Goal: Task Accomplishment & Management: Manage account settings

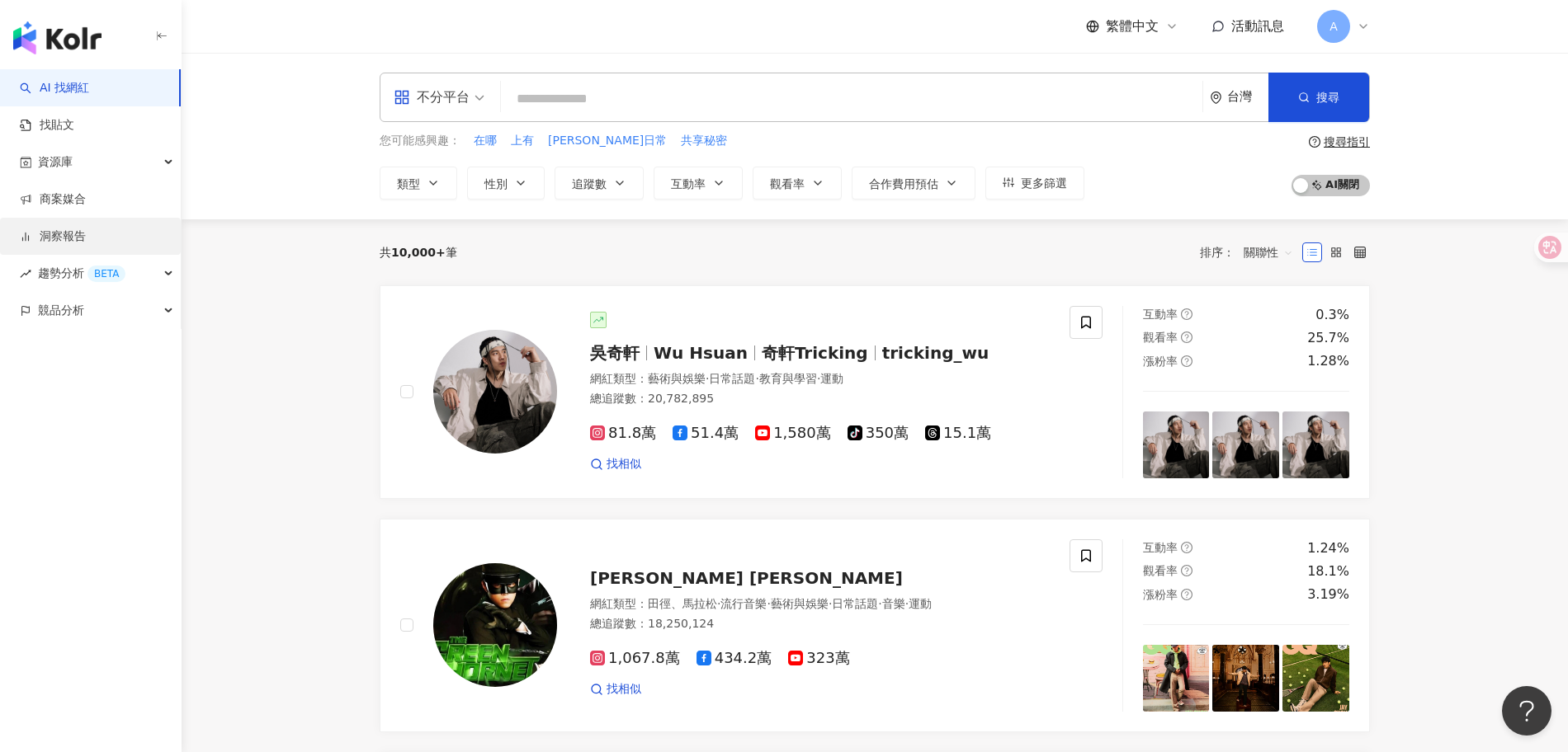
click at [56, 239] on link "洞察報告" at bounding box center [52, 236] width 66 height 16
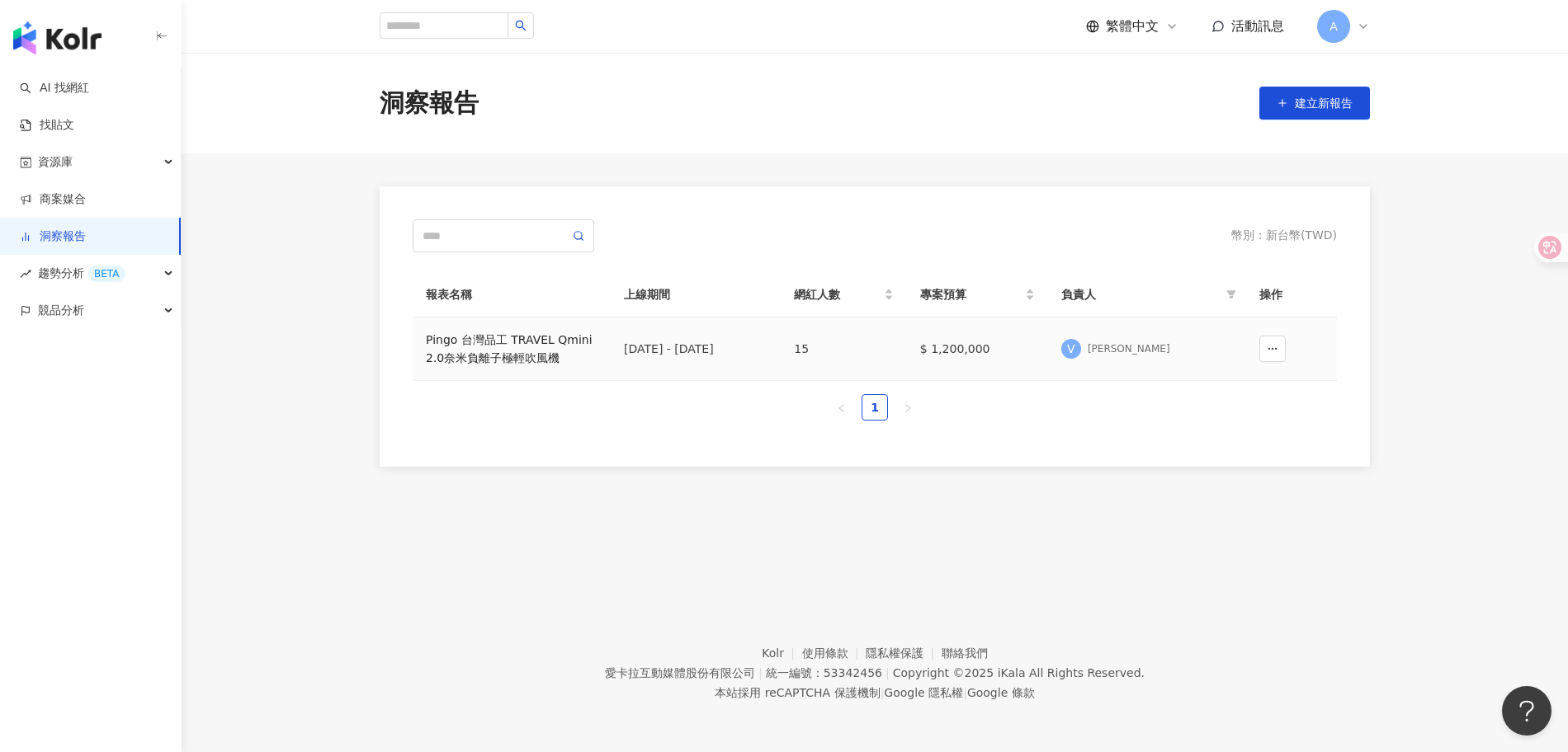
click at [530, 353] on div "Pingo 台灣品工 TRAVEL Qmini 2.0奈米負離子極輕吹風機" at bounding box center [512, 349] width 171 height 36
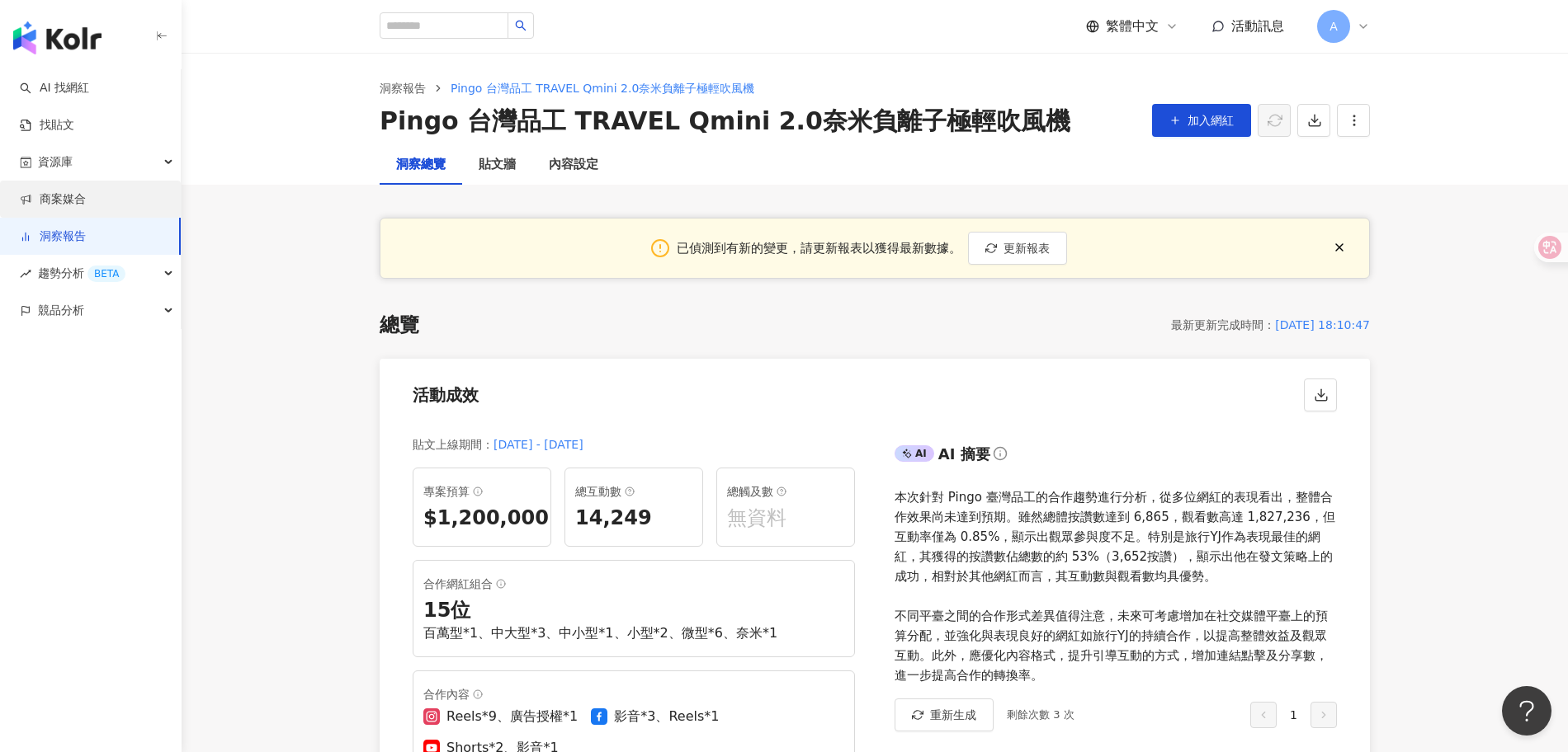
click at [81, 200] on link "商案媒合" at bounding box center [52, 199] width 66 height 16
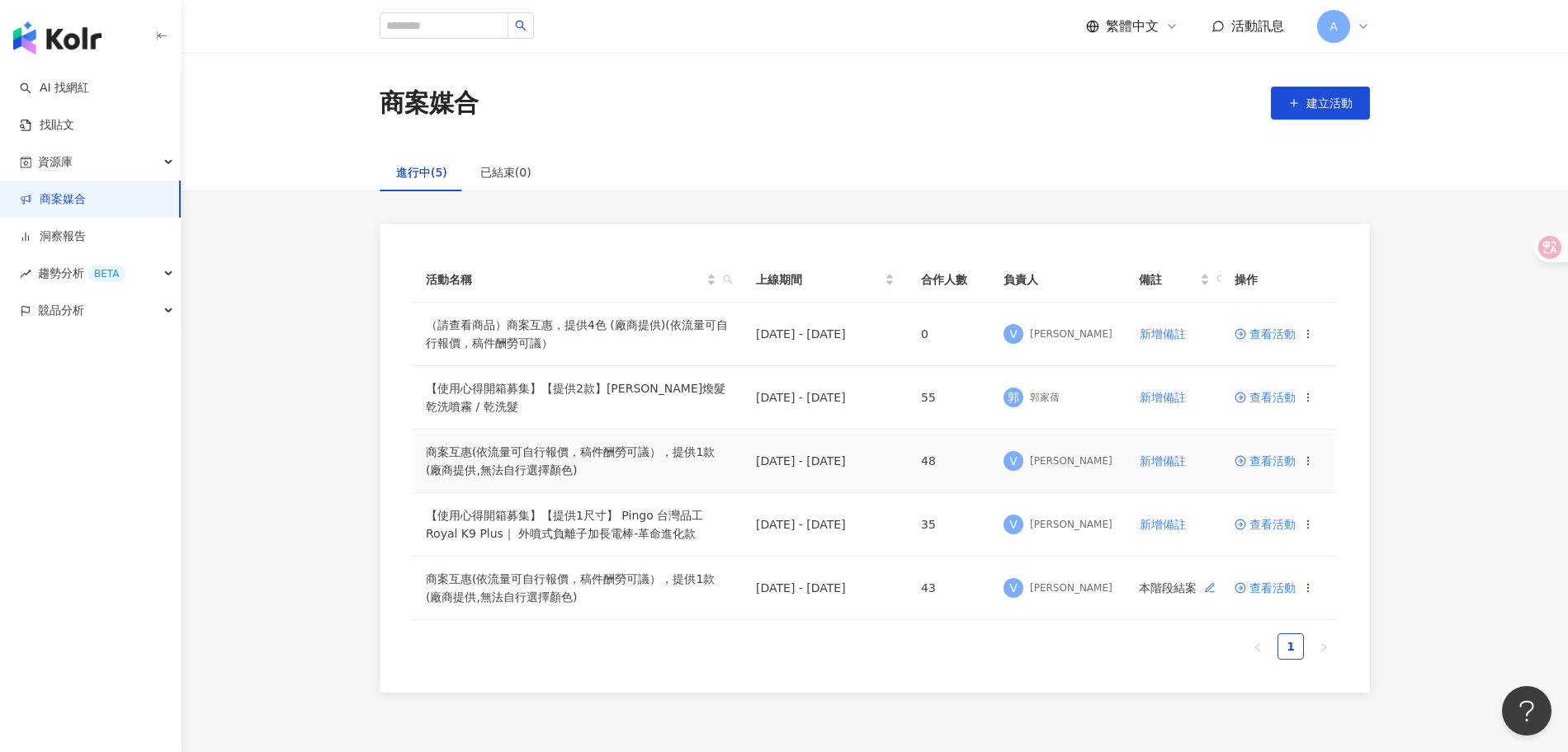
click at [1261, 463] on span "查看活動" at bounding box center [1265, 461] width 61 height 11
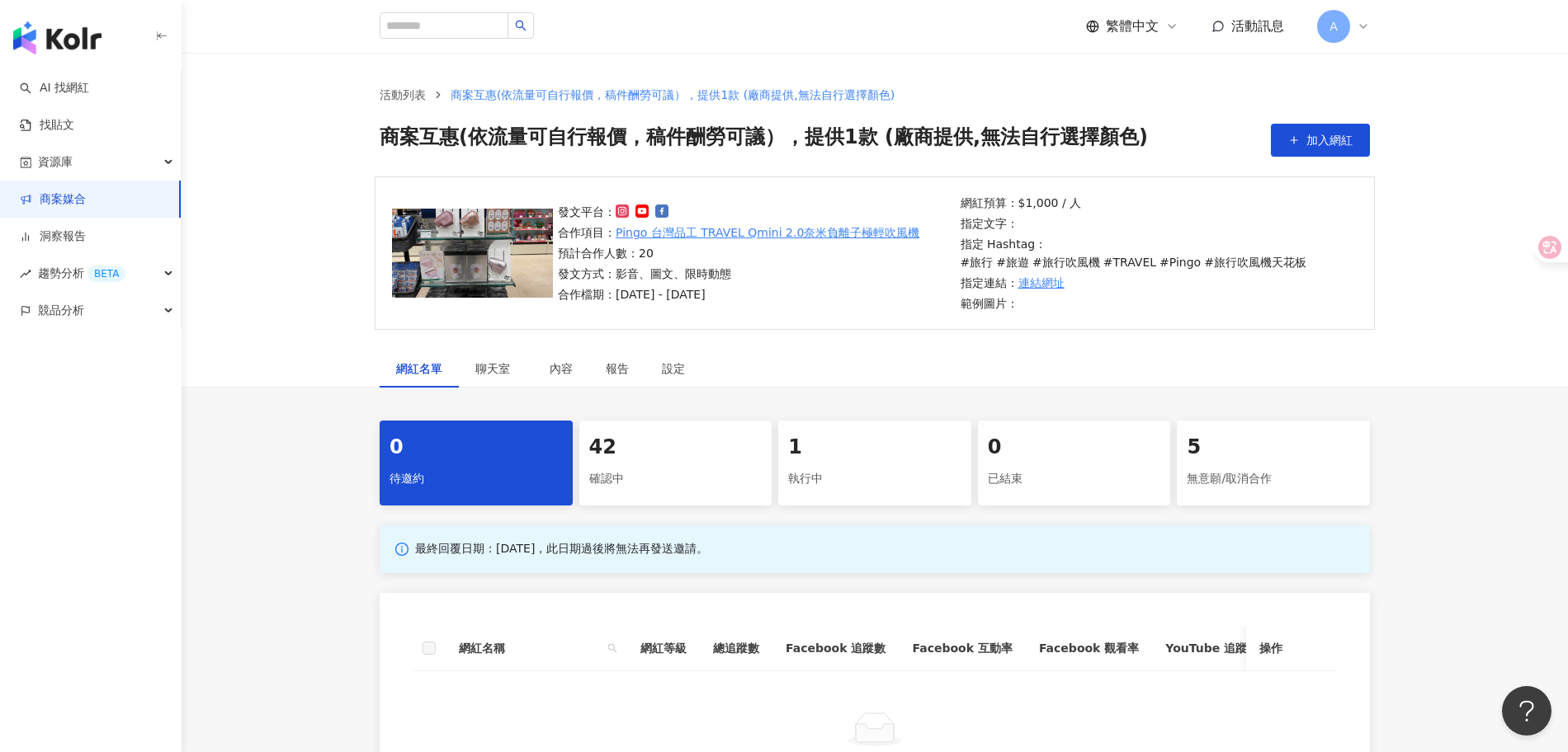
click at [615, 478] on div "確認中" at bounding box center [676, 479] width 173 height 28
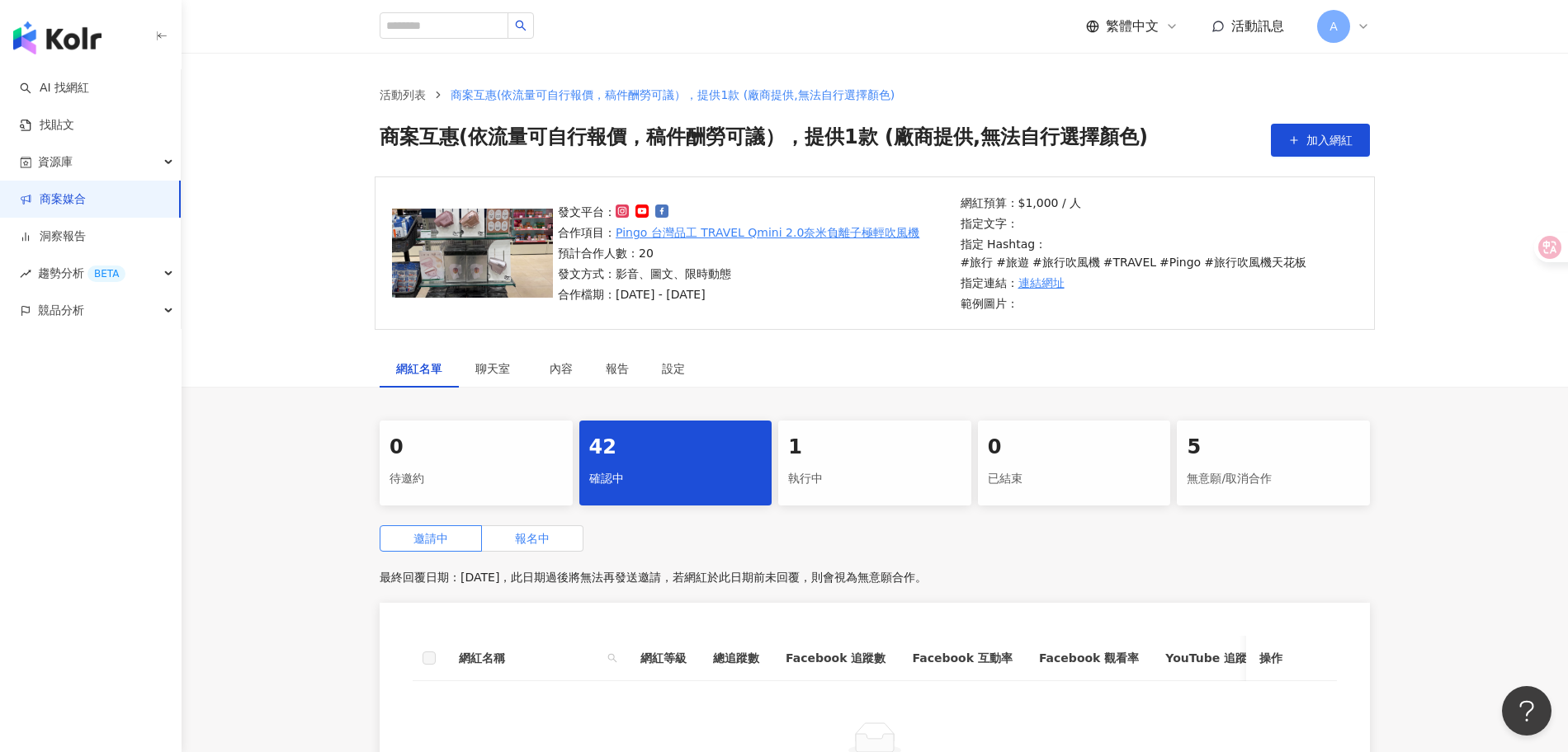
click at [524, 542] on span "報名中" at bounding box center [532, 538] width 34 height 13
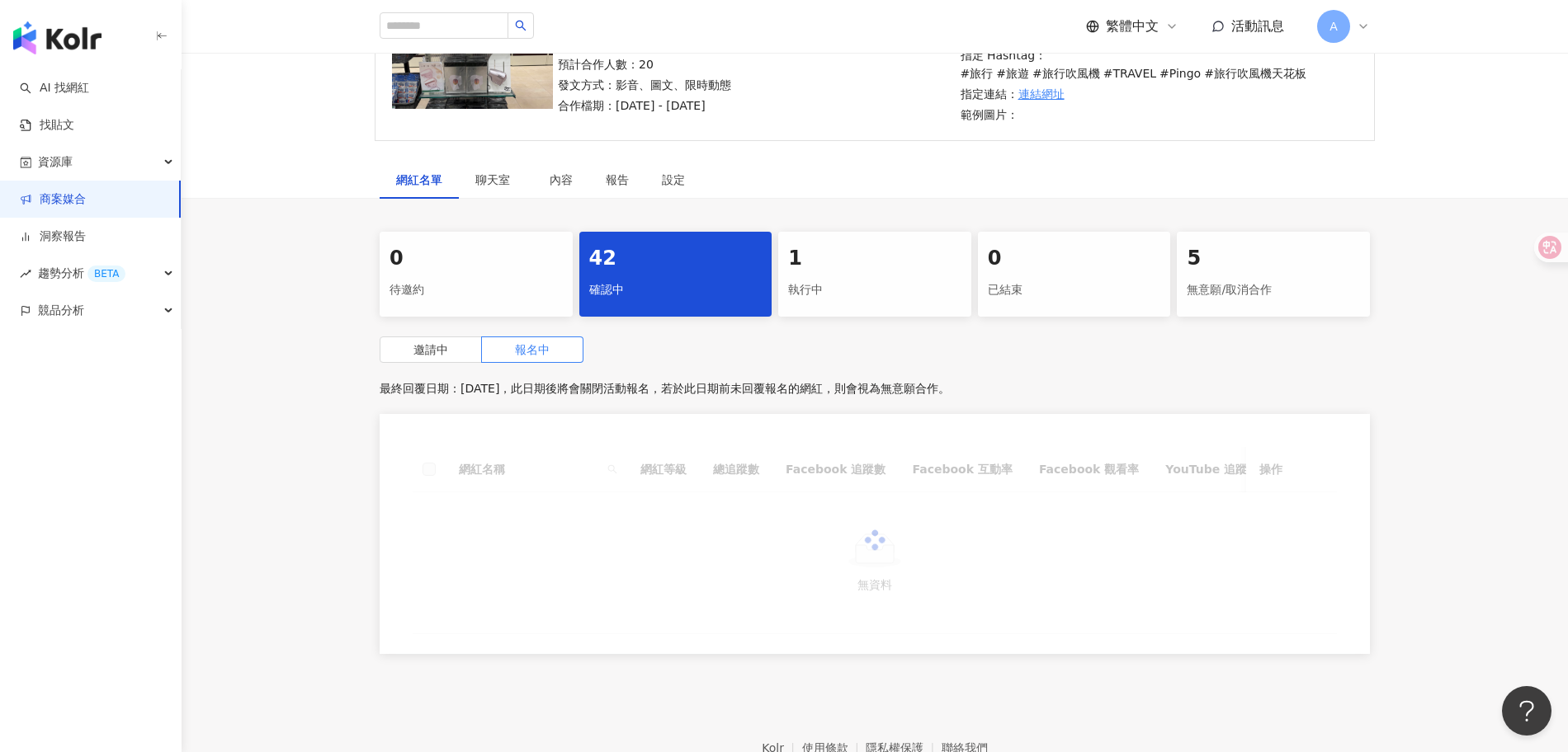
scroll to position [203, 0]
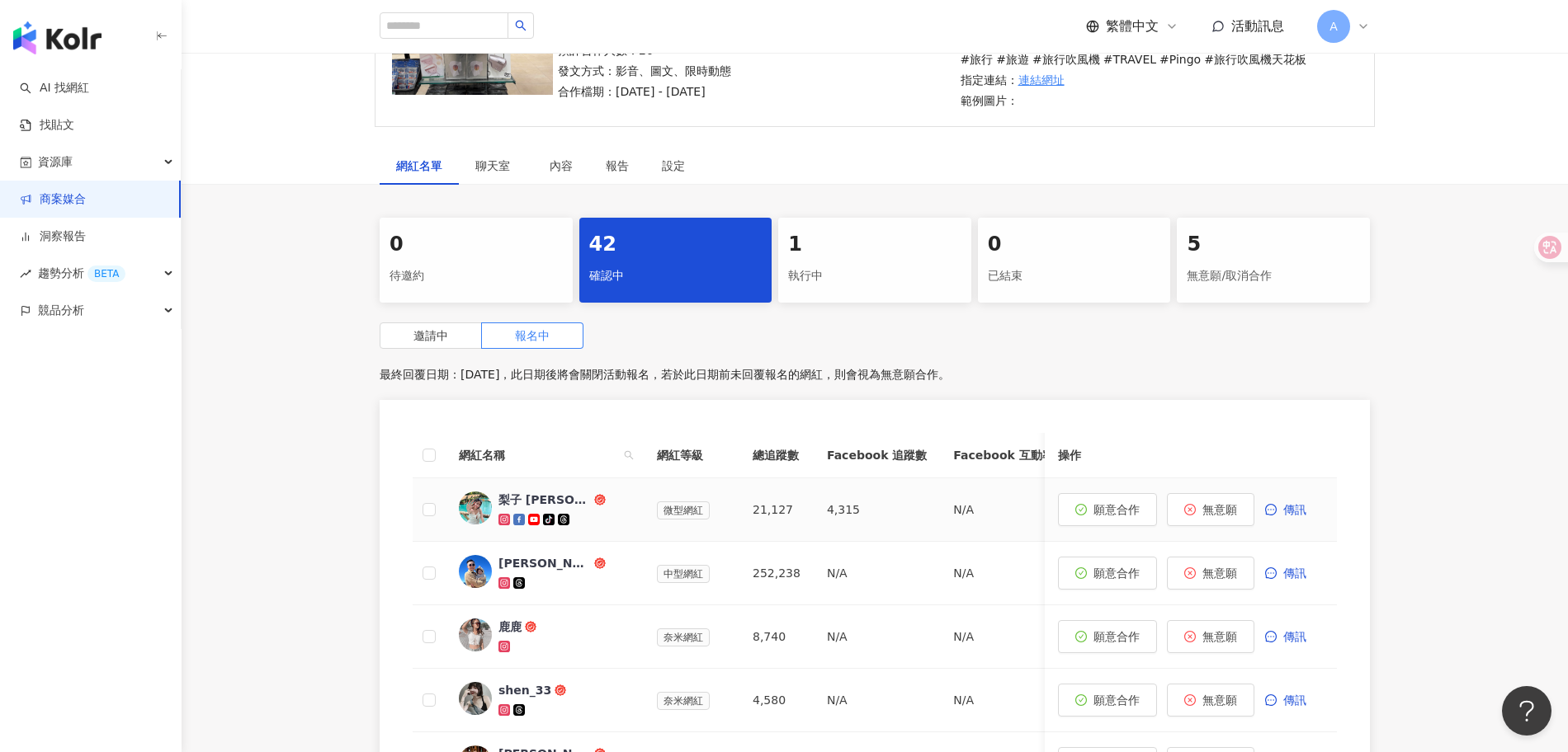
click at [518, 493] on div "梨子 liz" at bounding box center [545, 499] width 93 height 16
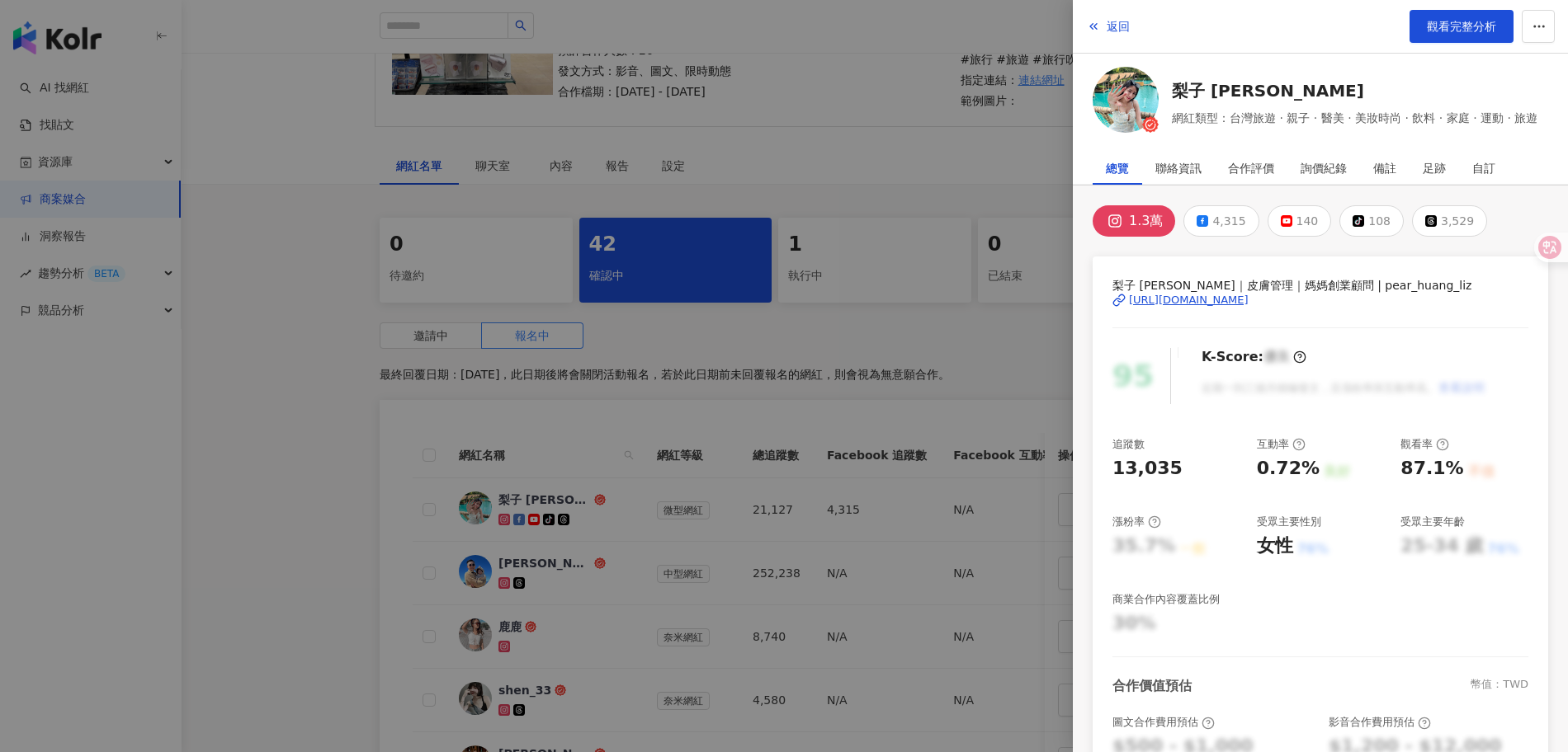
click at [1129, 88] on img at bounding box center [1125, 99] width 66 height 66
click at [935, 511] on div at bounding box center [784, 376] width 1568 height 752
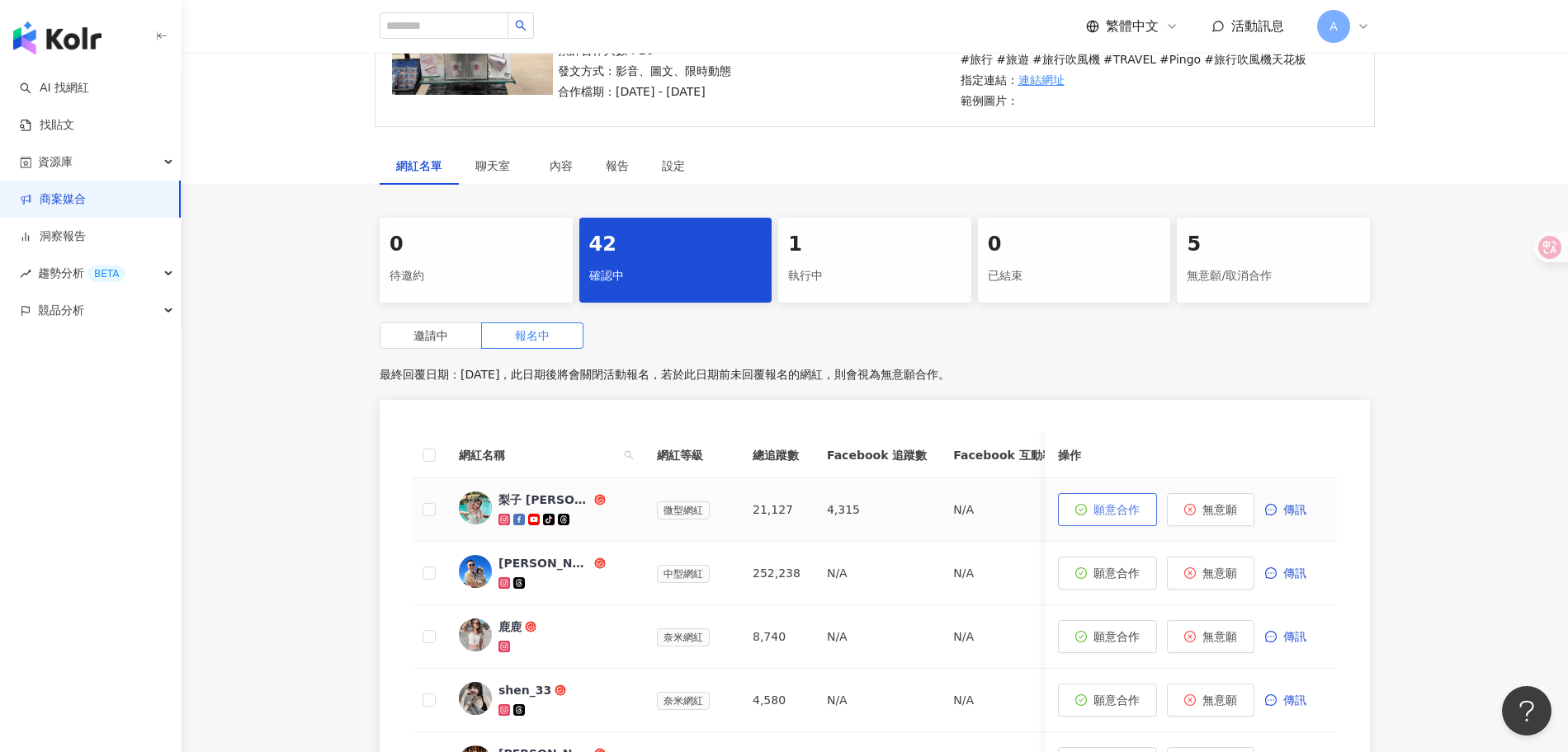
click at [1104, 510] on span "願意合作" at bounding box center [1116, 510] width 46 height 13
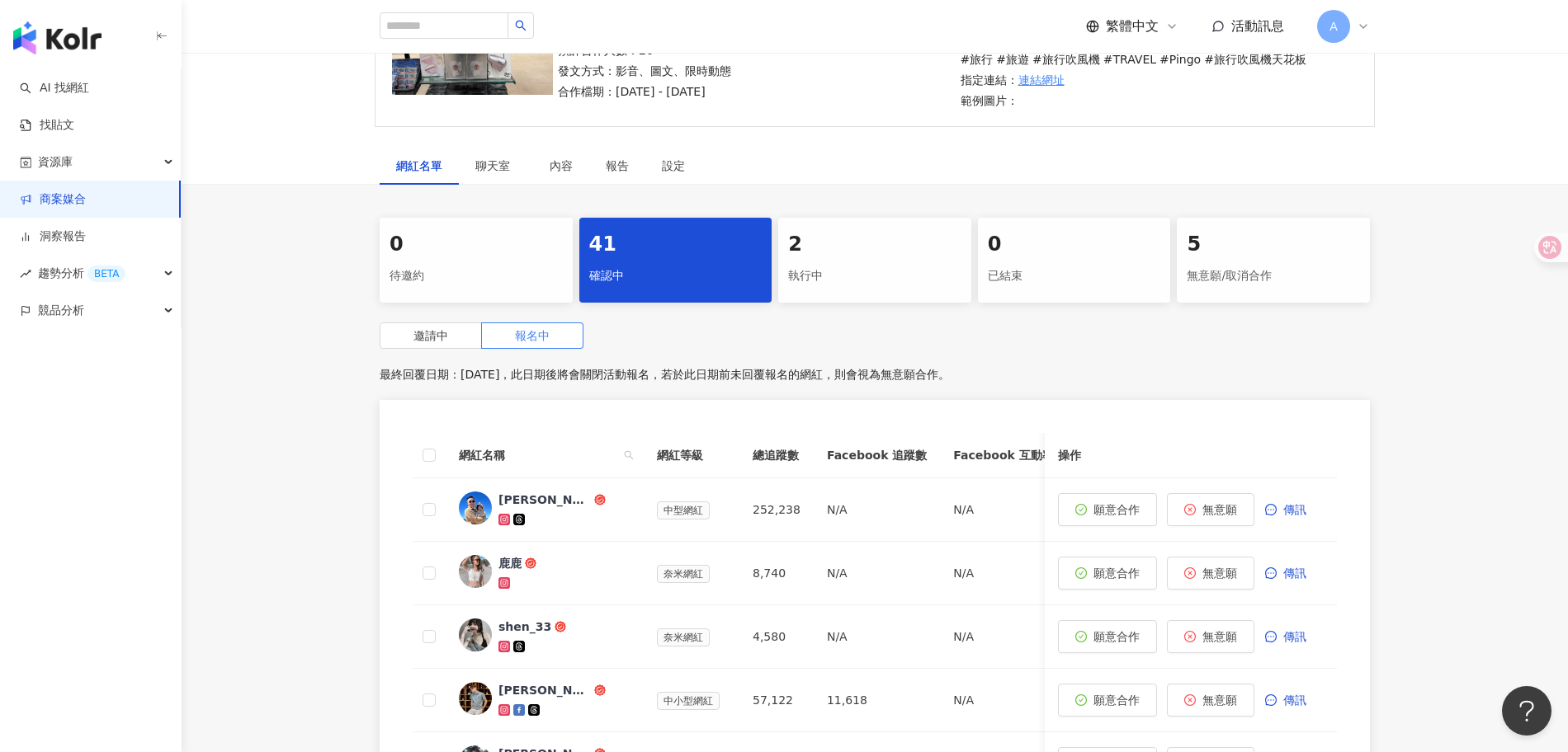
click at [853, 258] on div "2 執行中" at bounding box center [874, 260] width 193 height 85
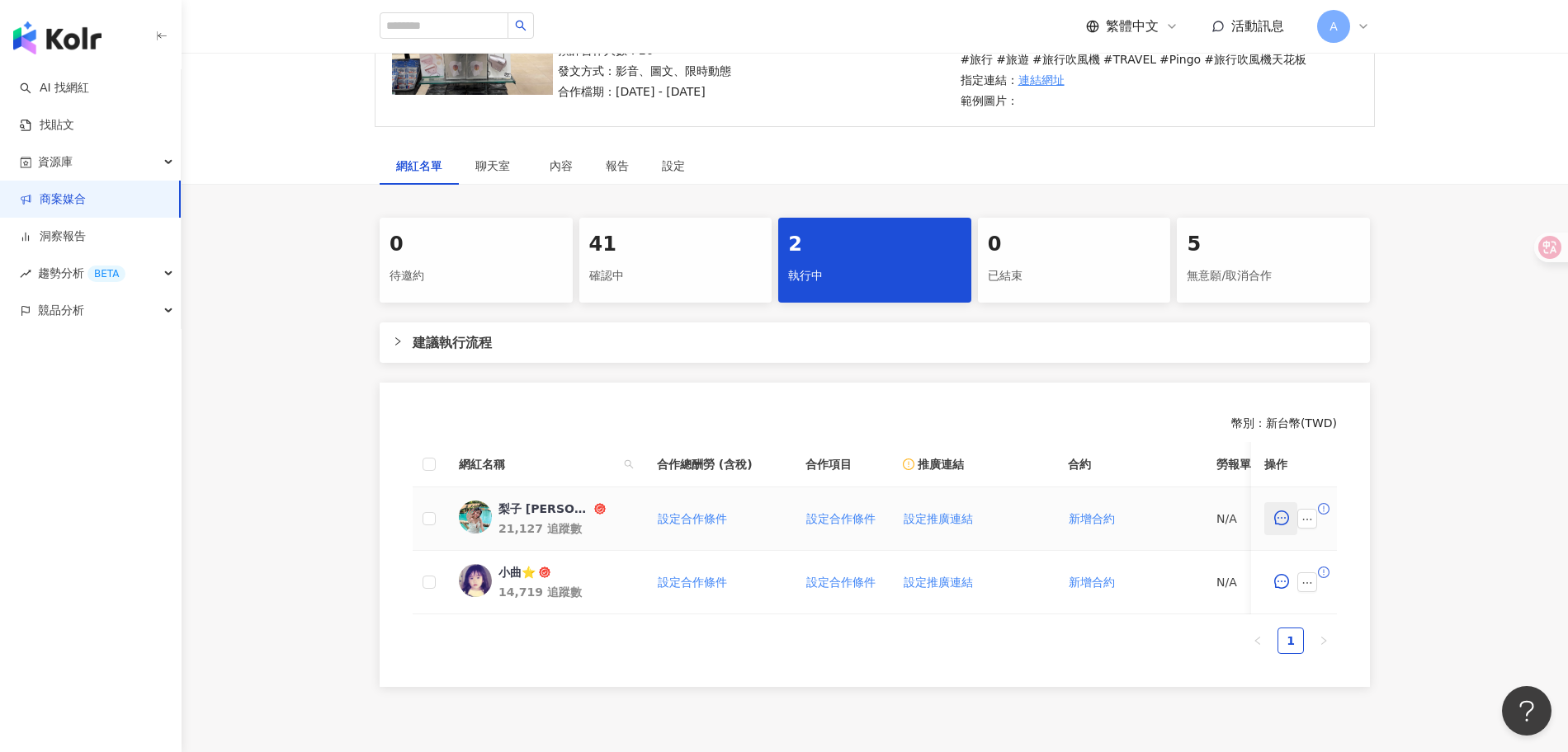
click at [1290, 525] on button "button" at bounding box center [1281, 519] width 33 height 33
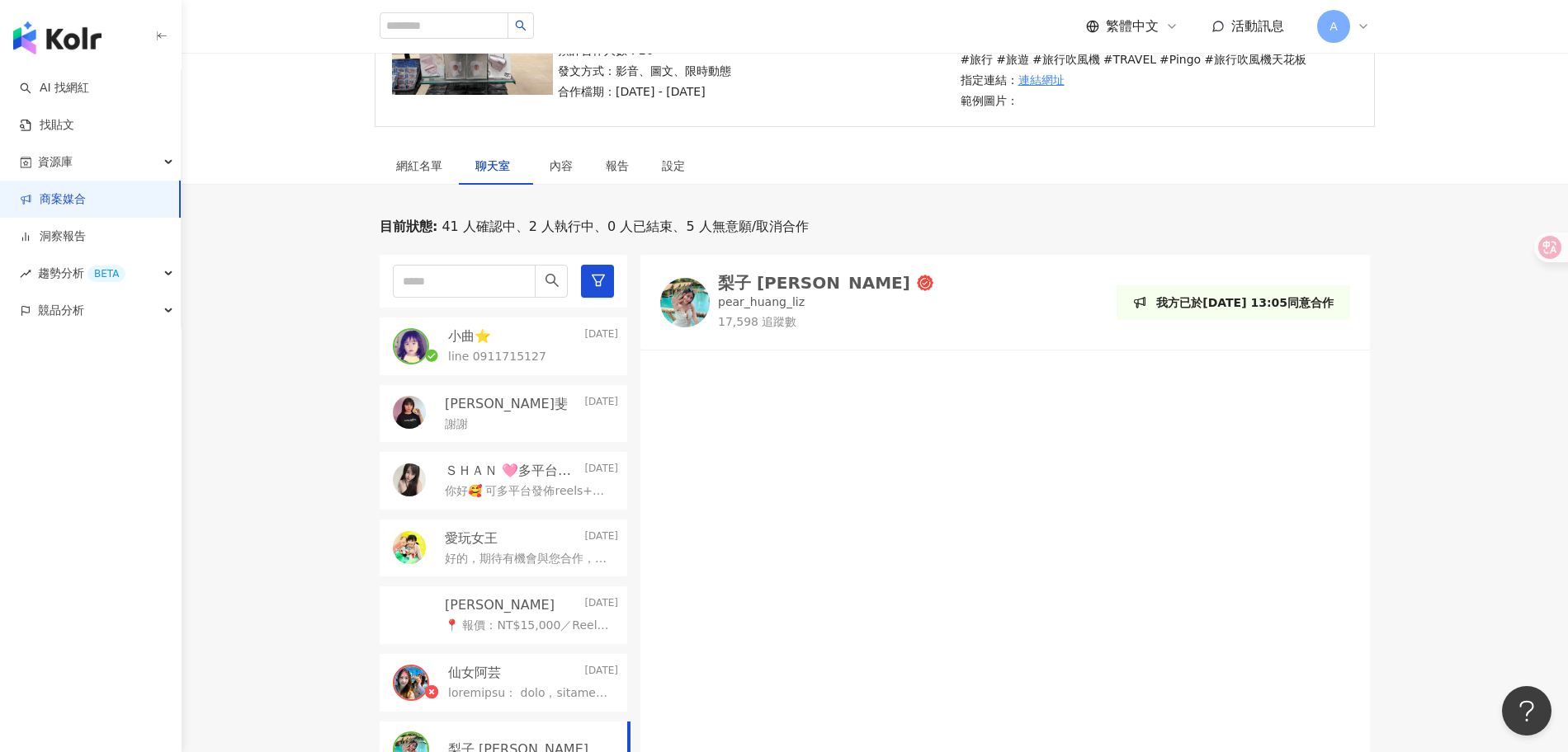
click at [498, 351] on p "line 0911715127" at bounding box center [497, 356] width 99 height 16
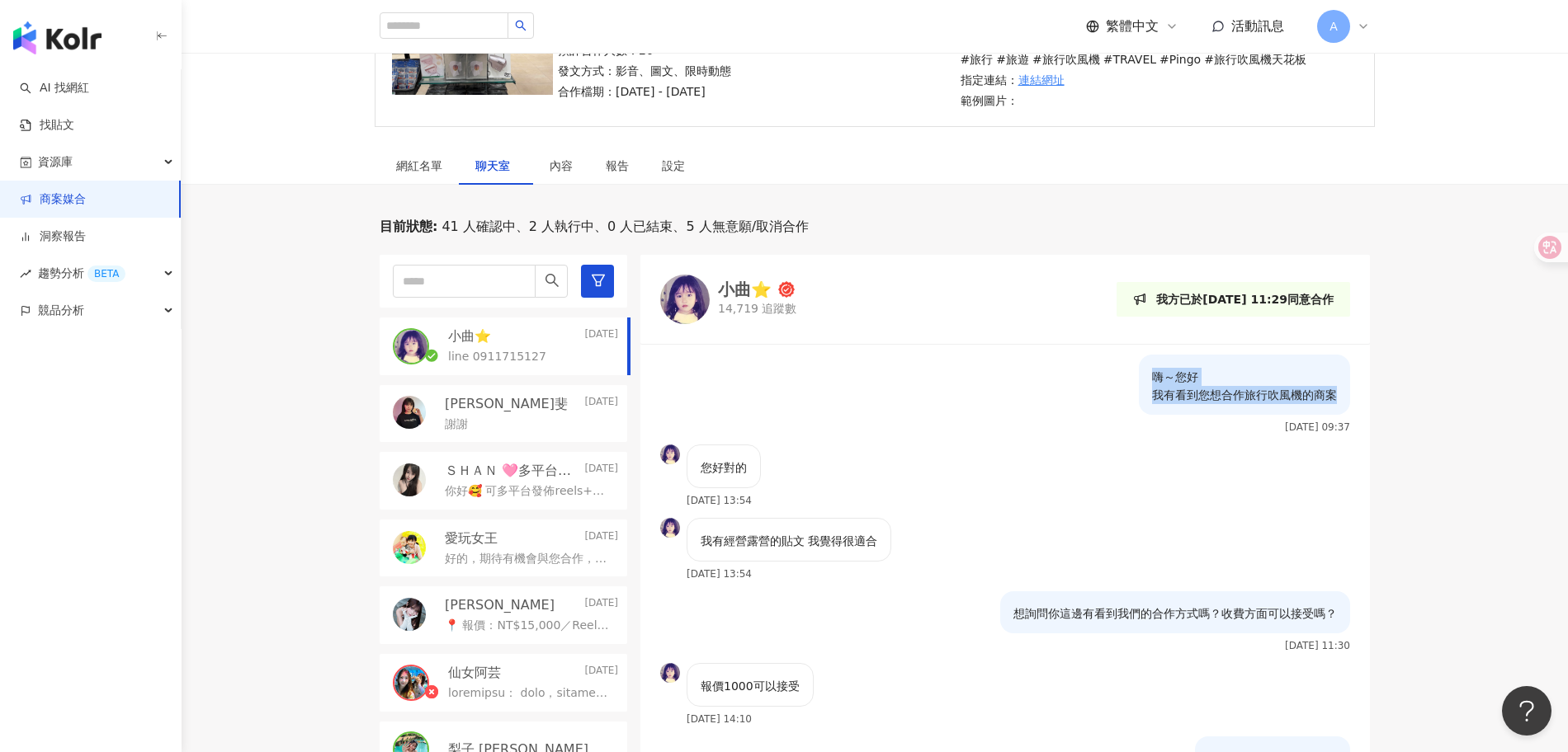
drag, startPoint x: 1135, startPoint y: 375, endPoint x: 1335, endPoint y: 402, distance: 201.8
click at [1335, 402] on div "嗨～您好 我有看到您想合作旅行吹風機的商案 2025/7/24 09:37" at bounding box center [1004, 399] width 729 height 90
copy p "嗨～您好 我有看到您想合作旅行吹風機的商案"
click at [428, 168] on div "網紅名單" at bounding box center [419, 165] width 46 height 18
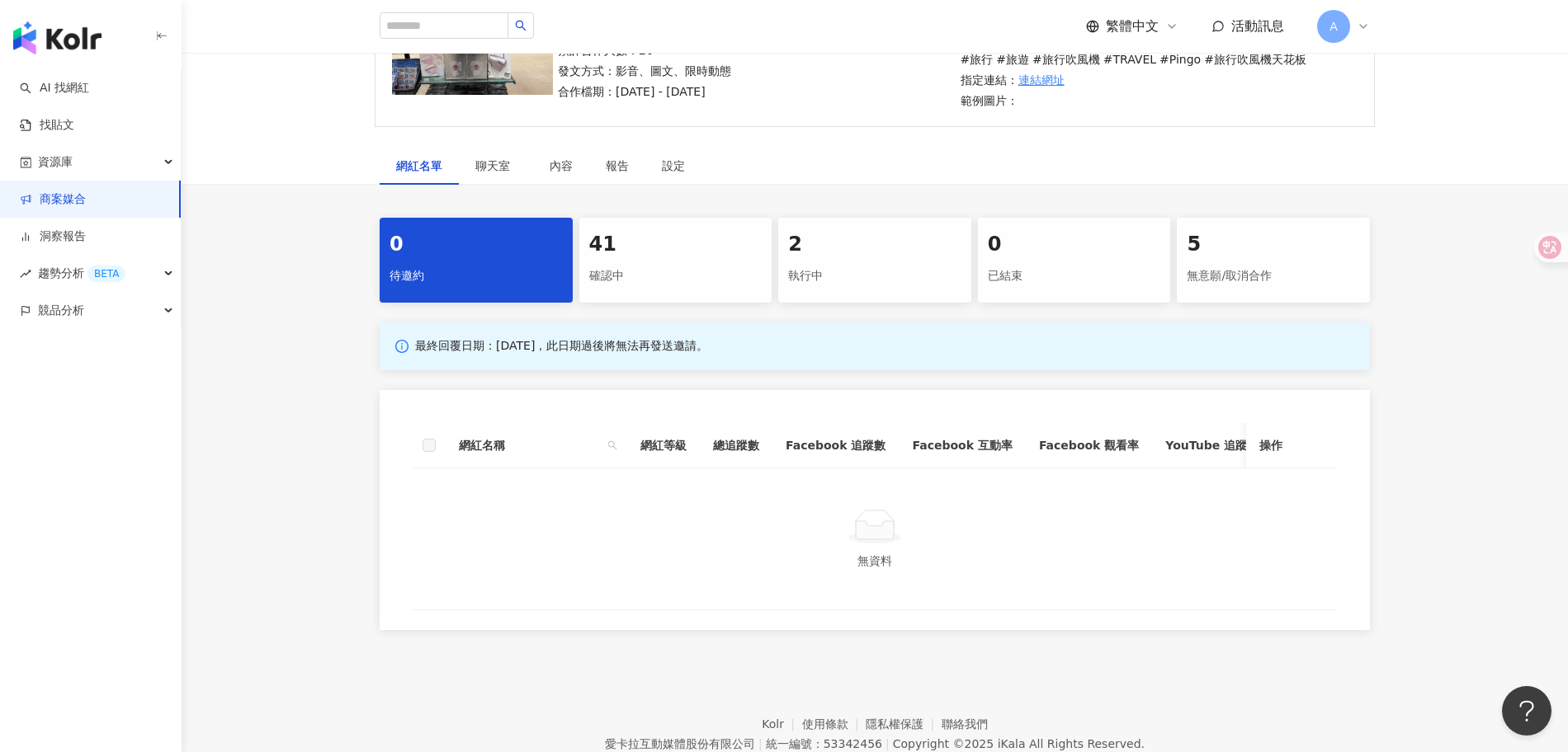
click at [595, 219] on div "41 確認中" at bounding box center [675, 260] width 193 height 85
click at [848, 249] on div "2" at bounding box center [875, 245] width 173 height 28
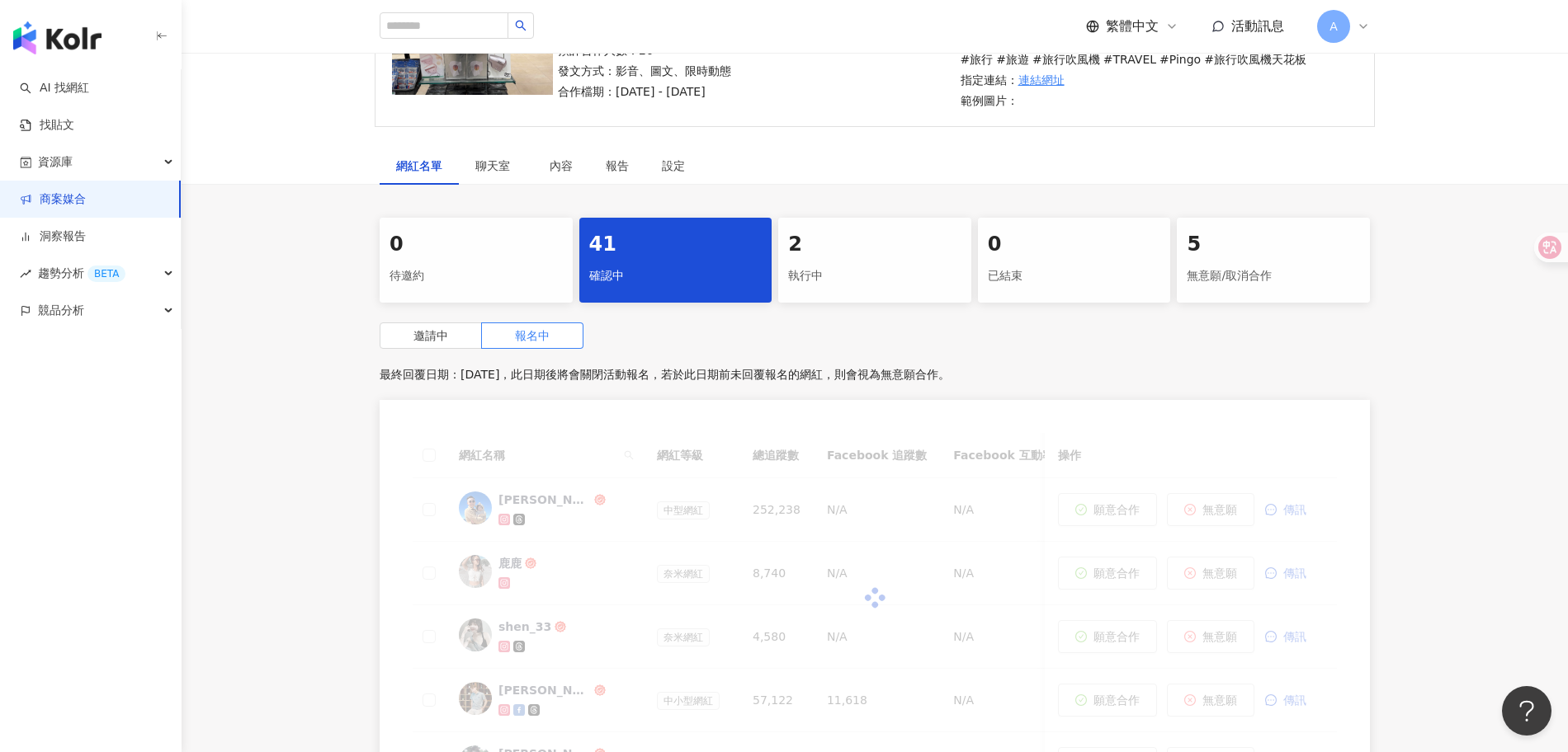
click at [886, 276] on div "執行中" at bounding box center [875, 276] width 173 height 28
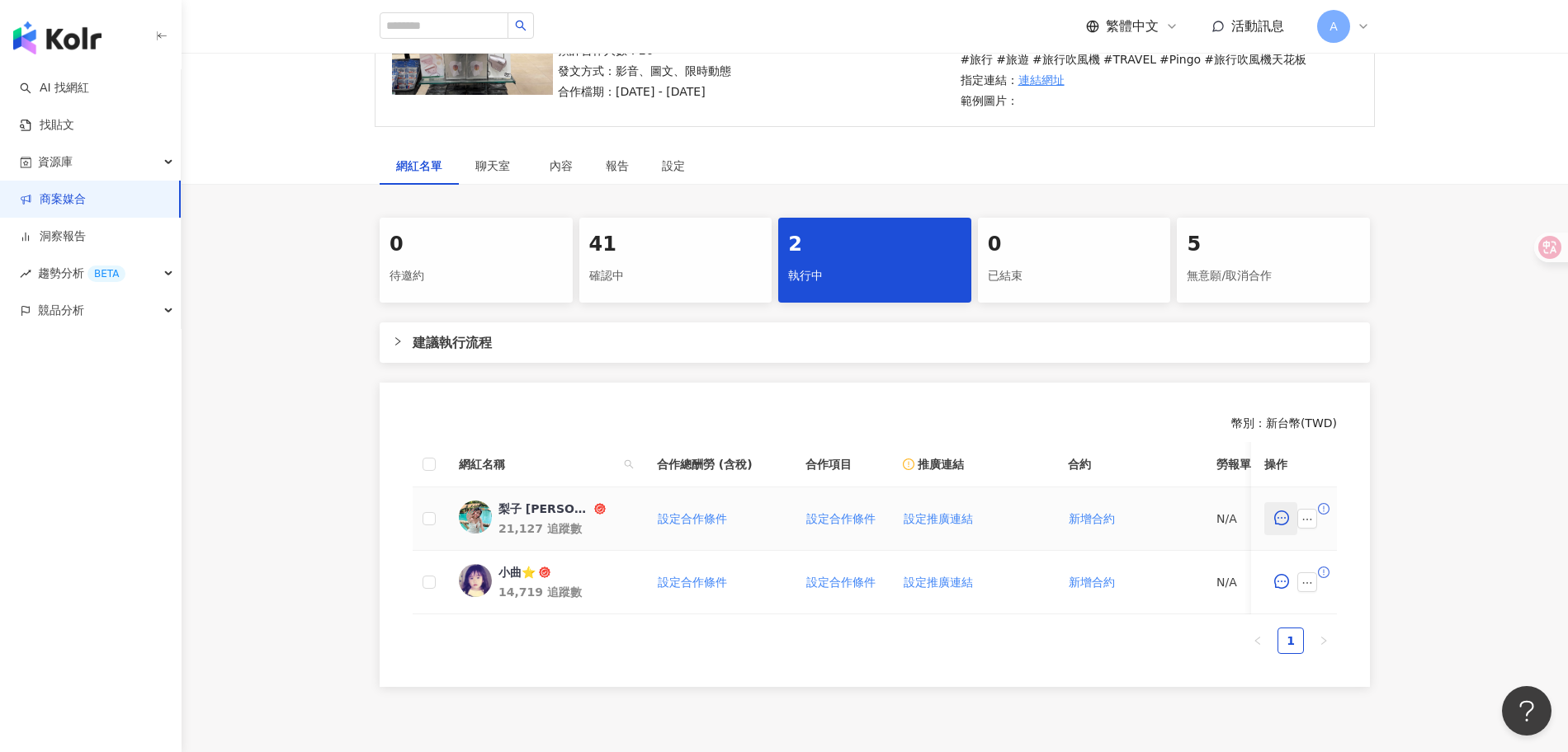
click at [1283, 522] on icon "message" at bounding box center [1281, 517] width 15 height 15
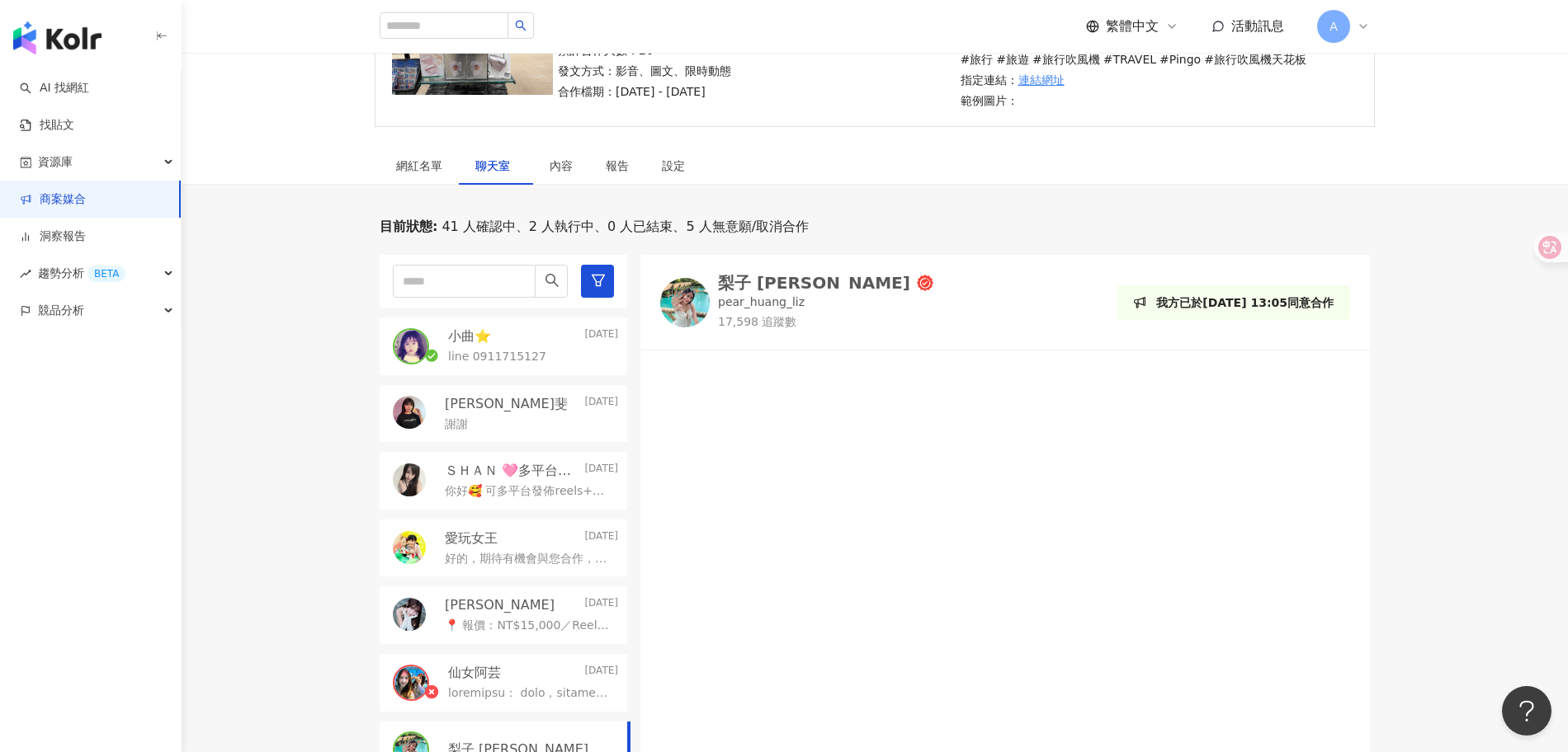
click at [987, 659] on div at bounding box center [1004, 580] width 729 height 439
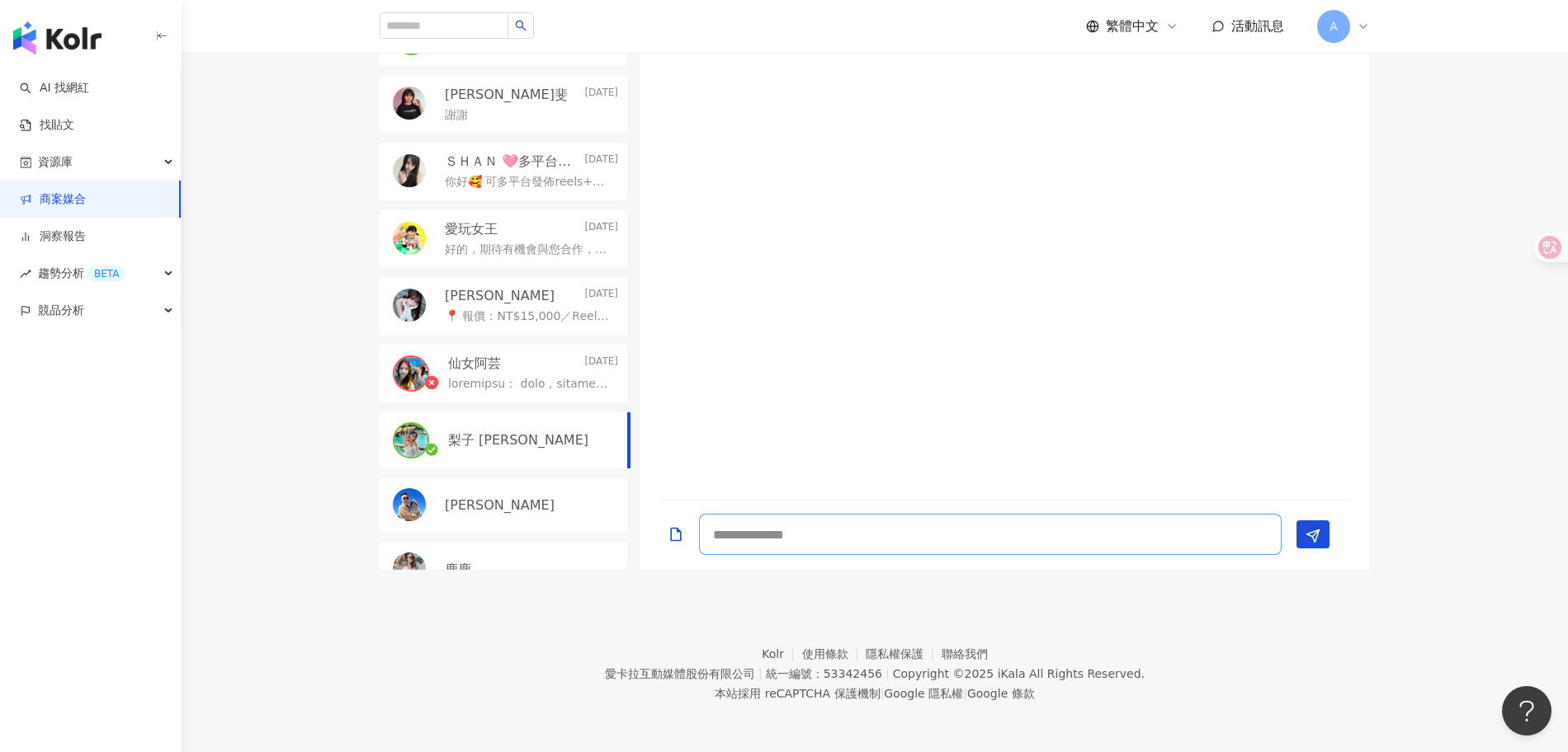
click at [776, 544] on textarea at bounding box center [990, 534] width 583 height 41
paste textarea "**********"
type textarea "**********"
click at [1314, 522] on icon "Send" at bounding box center [1313, 528] width 15 height 15
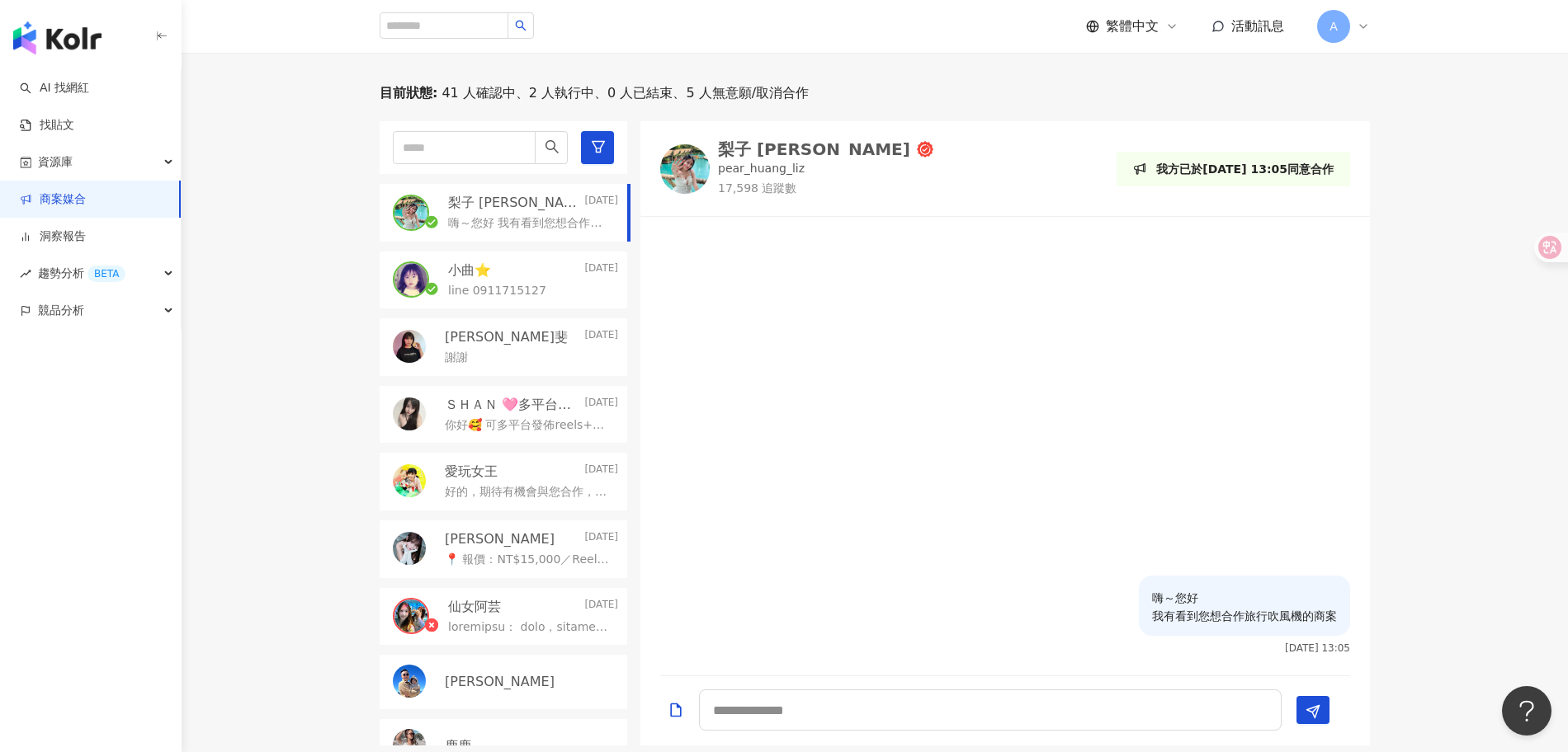
scroll to position [340, 0]
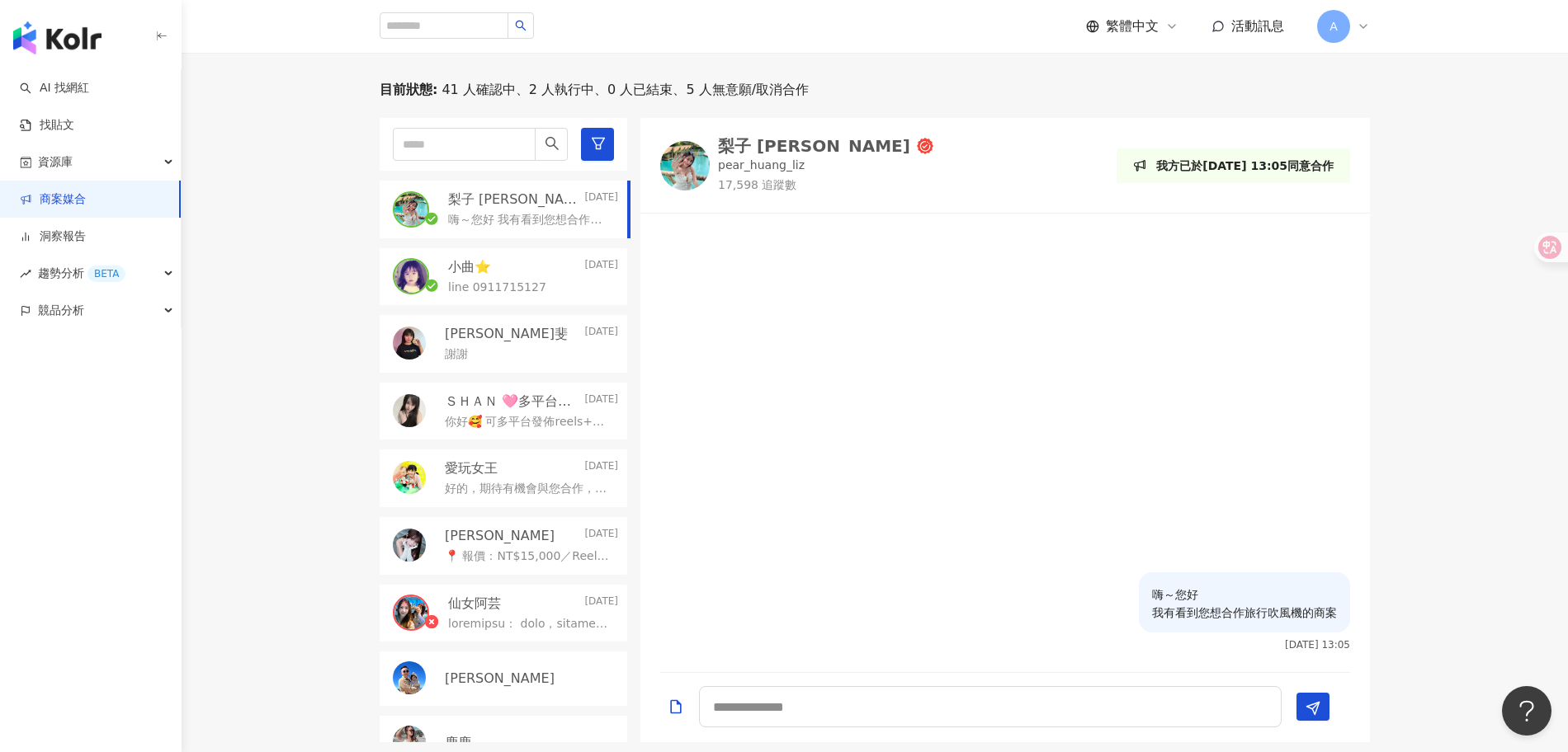
click at [748, 150] on div "梨子 liz" at bounding box center [814, 146] width 192 height 16
click at [86, 237] on link "洞察報告" at bounding box center [52, 236] width 66 height 16
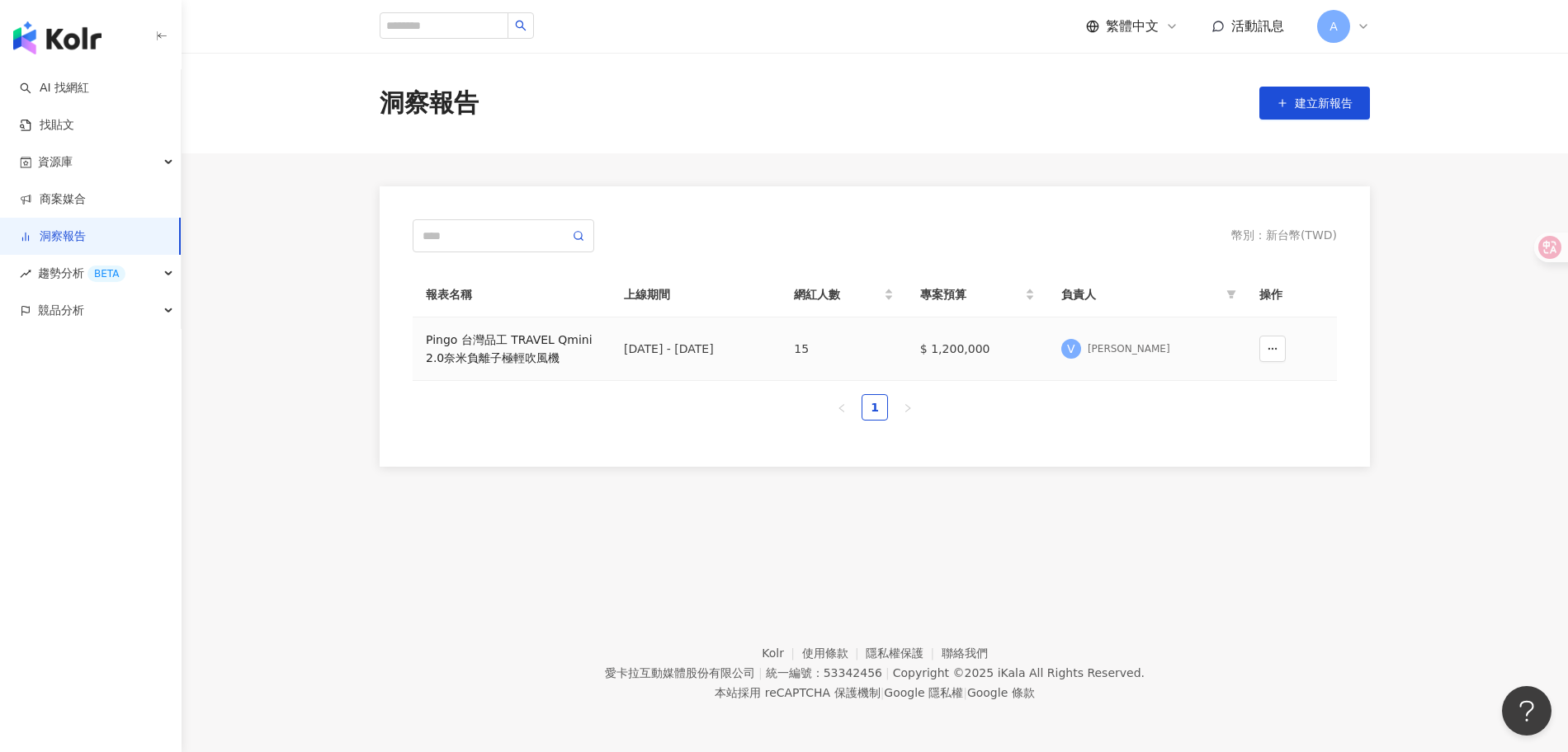
click at [504, 343] on div "Pingo 台灣品工 TRAVEL Qmini 2.0奈米負離子極輕吹風機" at bounding box center [512, 349] width 171 height 36
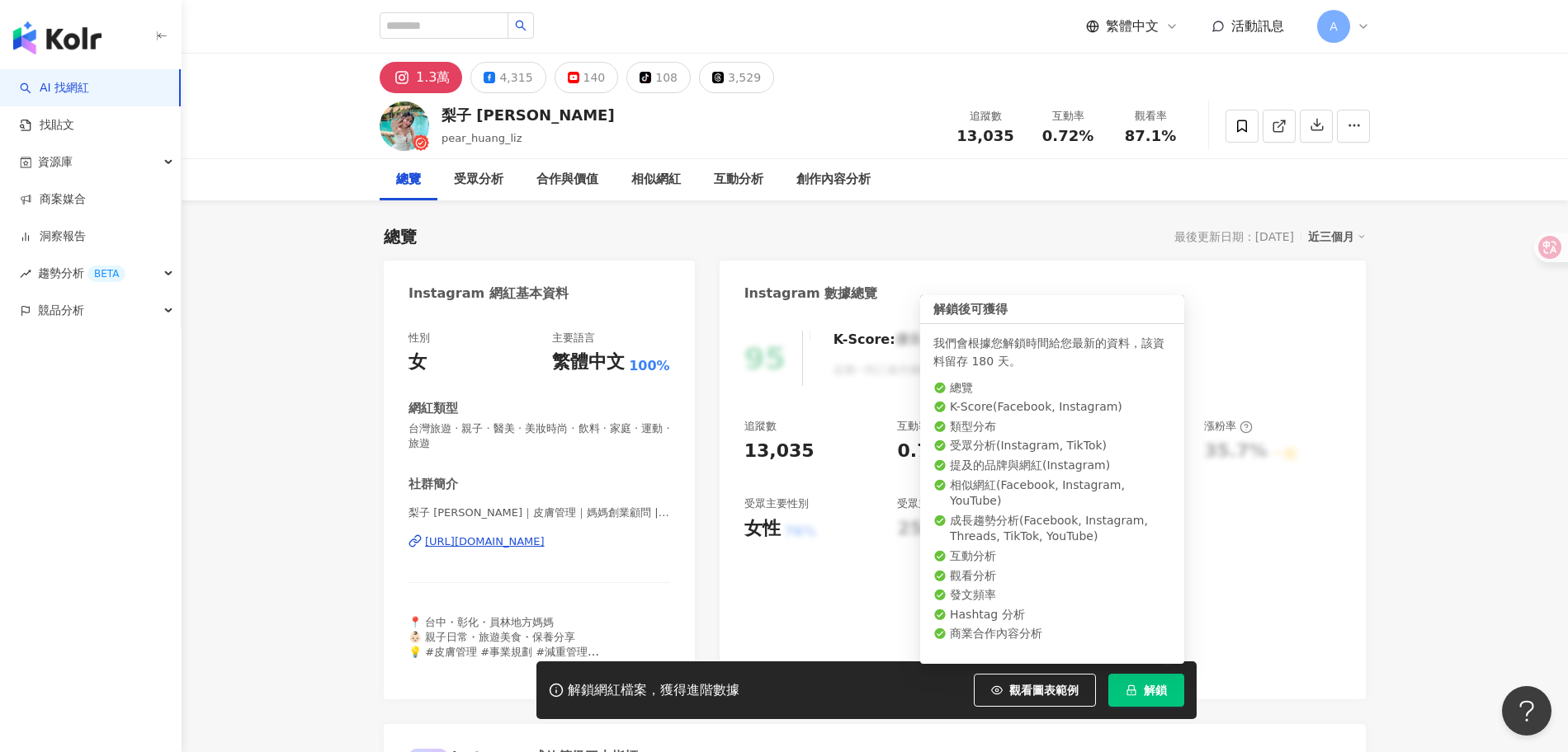
click at [1146, 689] on span "解鎖" at bounding box center [1155, 690] width 23 height 13
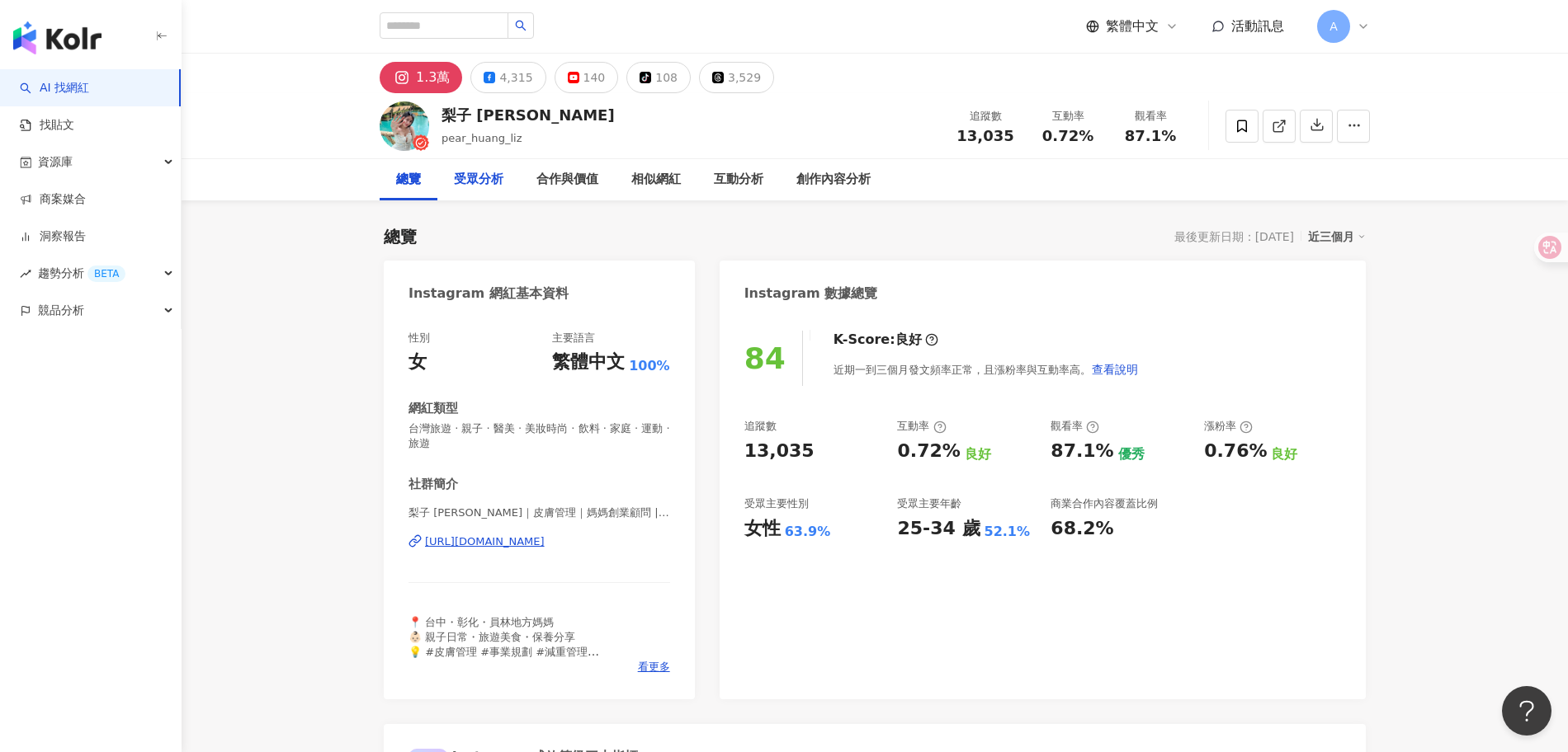
click at [452, 182] on div "受眾分析" at bounding box center [479, 180] width 82 height 41
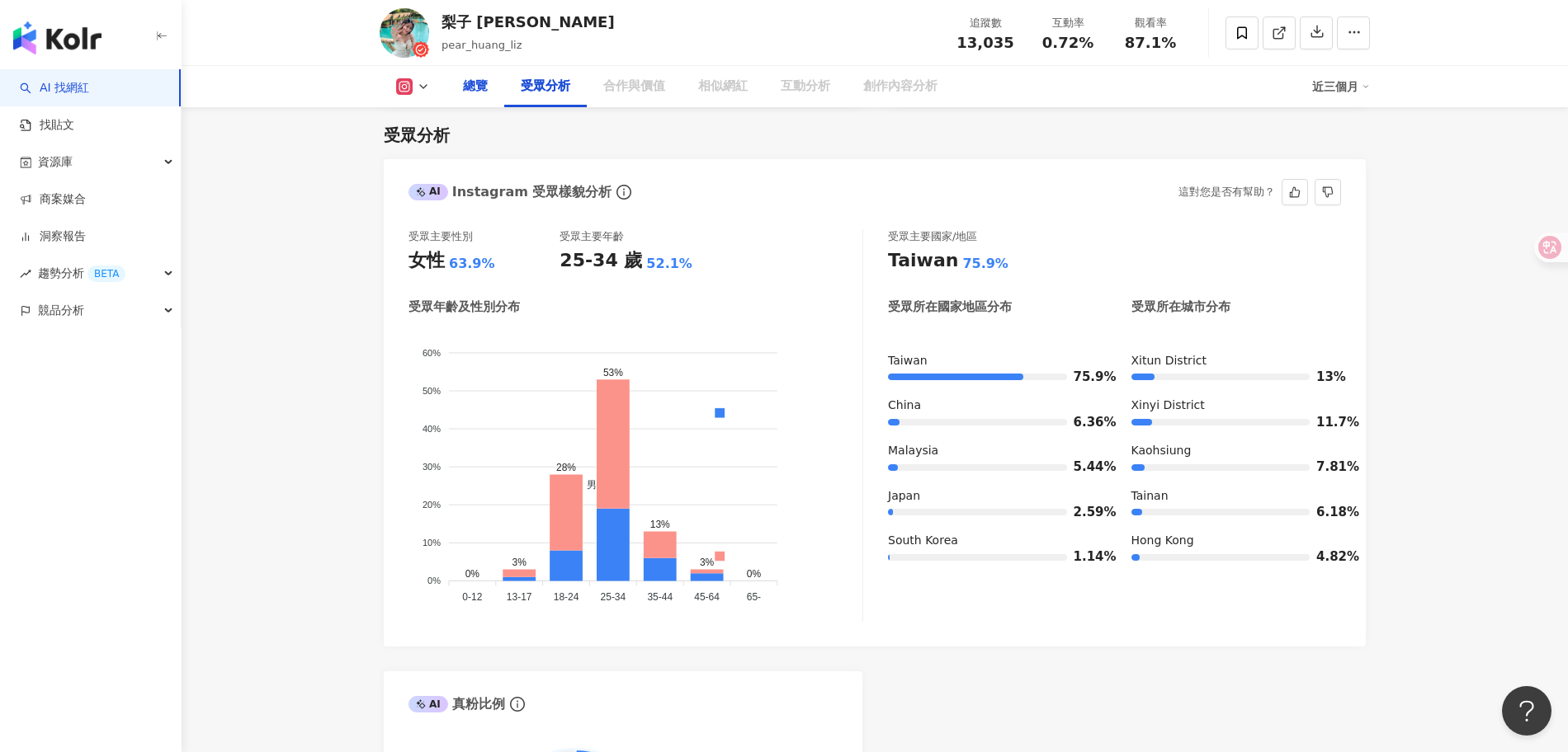
click at [503, 92] on div "總覽" at bounding box center [475, 87] width 57 height 41
click at [482, 87] on div "總覽" at bounding box center [475, 87] width 25 height 20
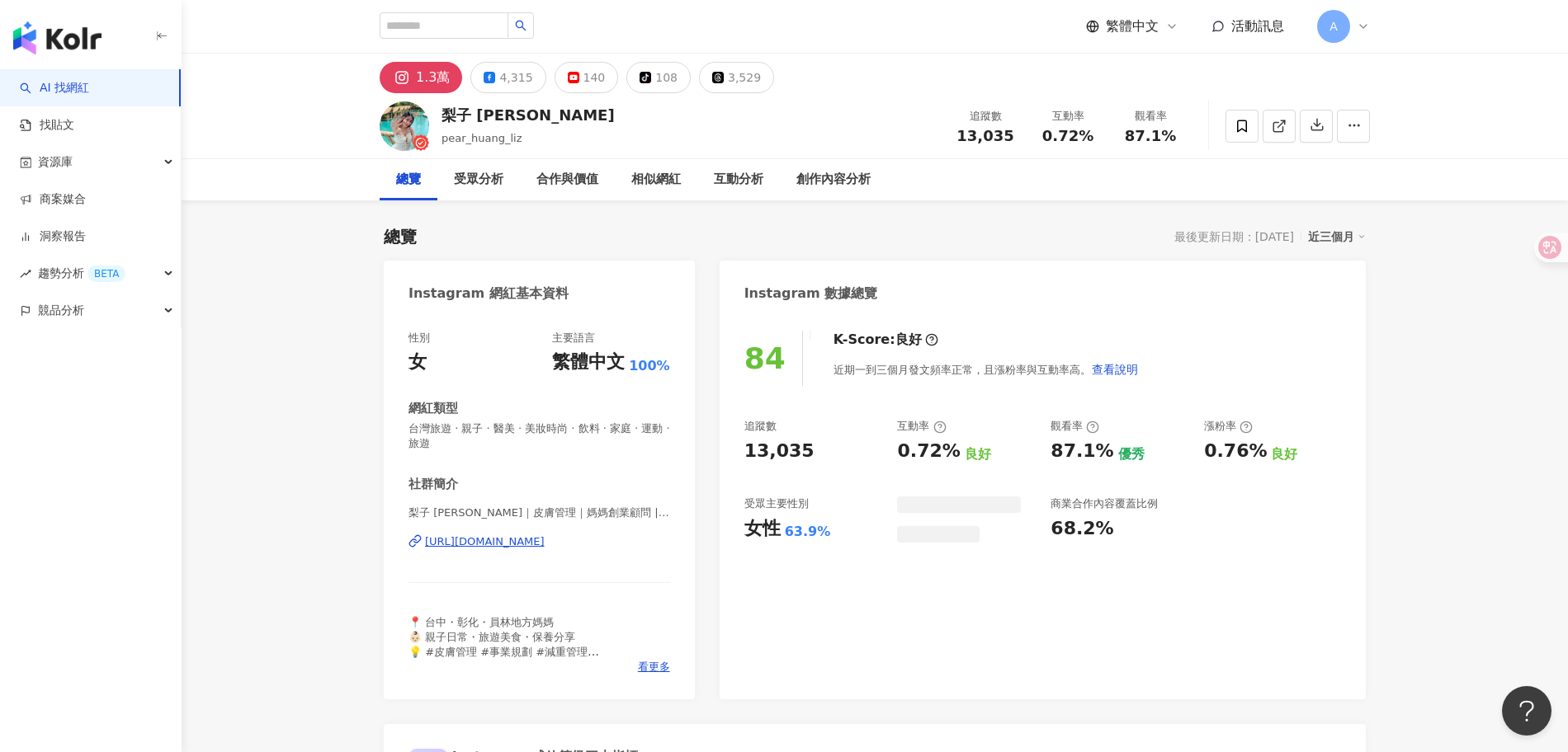
click at [545, 540] on div "[URL][DOMAIN_NAME]" at bounding box center [485, 541] width 120 height 15
click at [545, 542] on div "[URL][DOMAIN_NAME]" at bounding box center [485, 541] width 120 height 15
drag, startPoint x: 671, startPoint y: 546, endPoint x: 422, endPoint y: 548, distance: 249.0
click at [422, 548] on div "性別 女 主要語言 繁體中文 100% 網紅類型 台灣旅遊 · 親子 · 醫美 · 美妝時尚 · 飲料 · 家庭 · 運動 · 旅遊 社群簡介 梨子 Liz｜…" at bounding box center [539, 507] width 311 height 385
copy div "[URL][DOMAIN_NAME]"
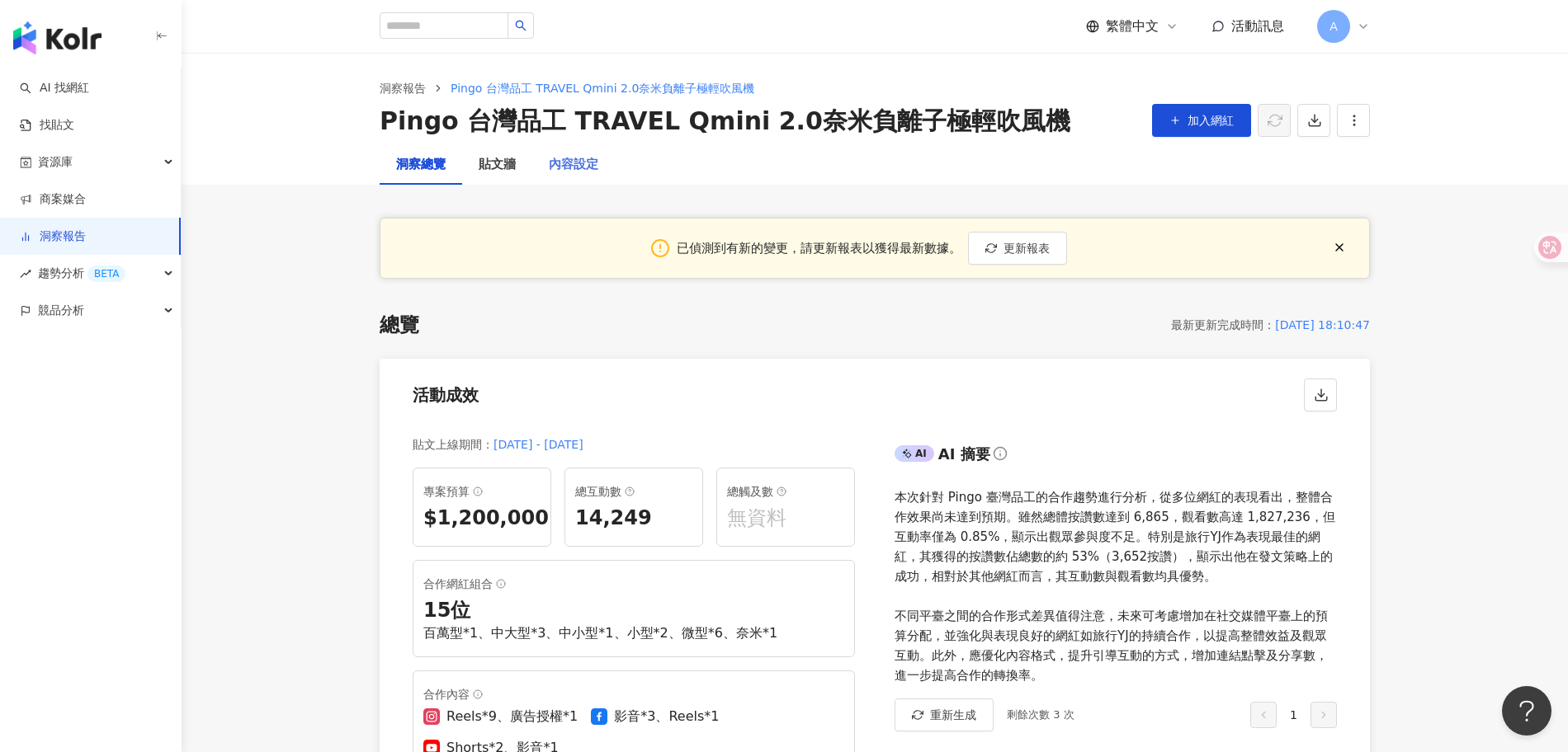
click at [1345, 256] on span "button" at bounding box center [1339, 247] width 13 height 17
click at [1340, 28] on span "A" at bounding box center [1333, 27] width 33 height 33
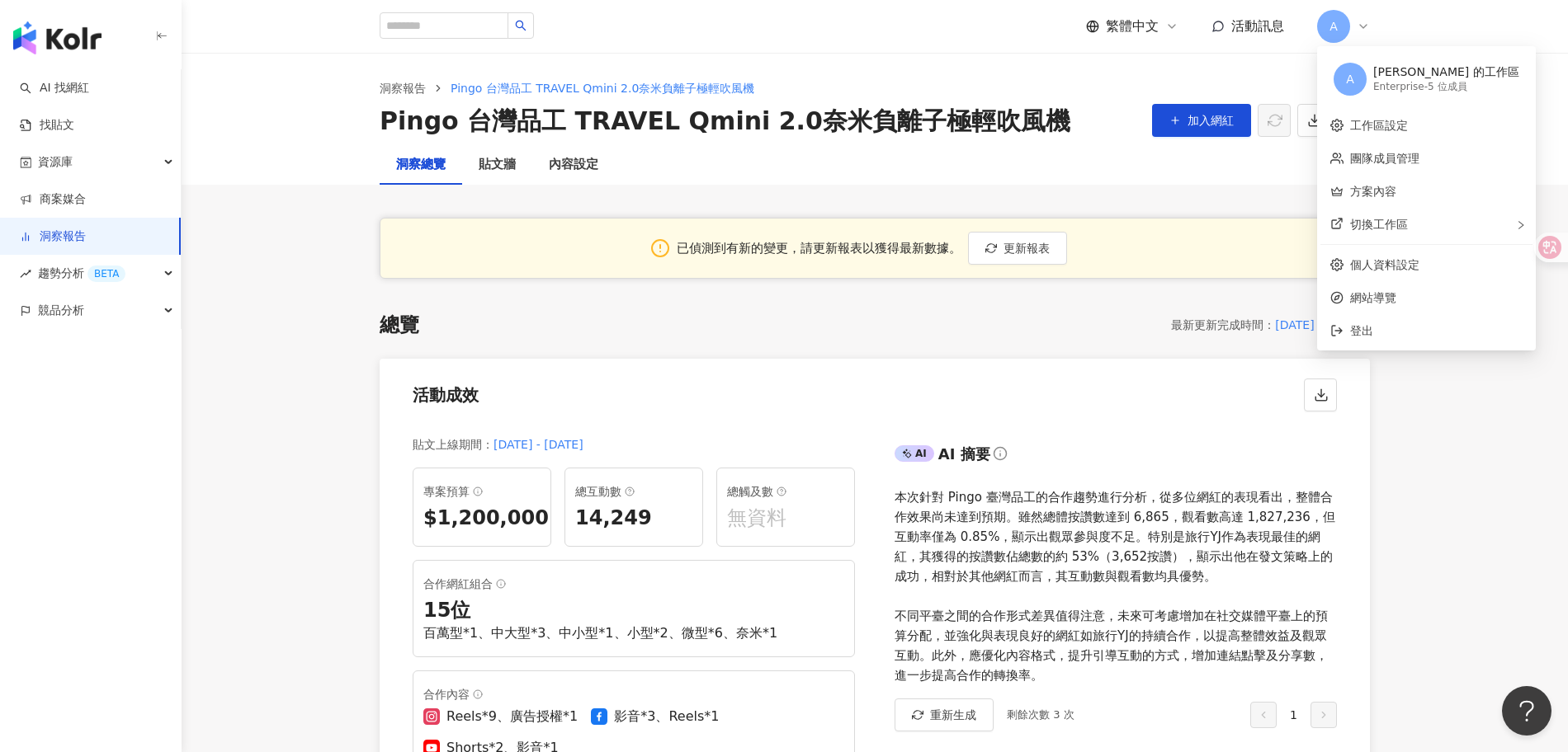
click at [1409, 31] on header "繁體中文 活動訊息 A" at bounding box center [875, 27] width 1386 height 54
